Goal: Navigation & Orientation: Find specific page/section

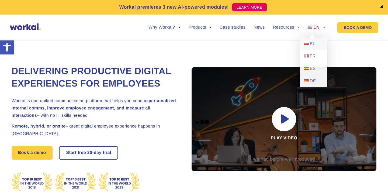
click at [310, 45] on link "PL" at bounding box center [314, 44] width 27 height 12
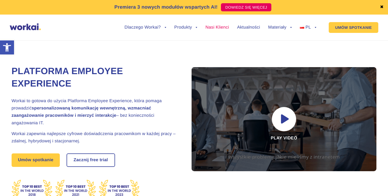
click at [216, 27] on link "Nasi Klienci" at bounding box center [217, 27] width 23 height 4
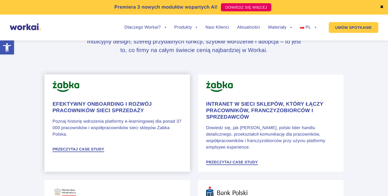
scroll to position [276, 0]
